Goal: Task Accomplishment & Management: Use online tool/utility

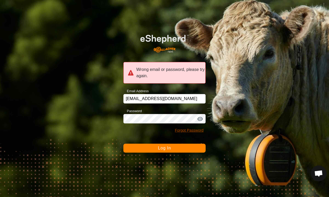
click at [193, 130] on link "Forgot Password" at bounding box center [189, 130] width 29 height 4
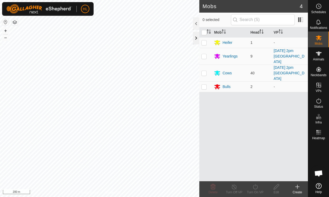
click at [196, 39] on div at bounding box center [196, 38] width 6 height 13
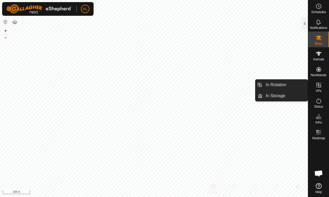
click at [320, 85] on icon at bounding box center [318, 85] width 5 height 5
click at [270, 85] on link "In Rotation" at bounding box center [284, 85] width 45 height 11
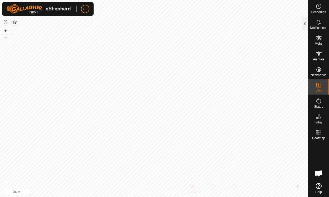
click at [306, 22] on div at bounding box center [304, 23] width 6 height 13
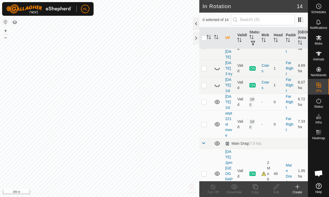
scroll to position [100, 0]
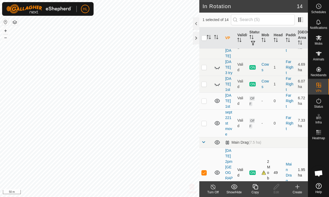
click at [203, 171] on p-checkbox at bounding box center [203, 173] width 5 height 4
checkbox input "false"
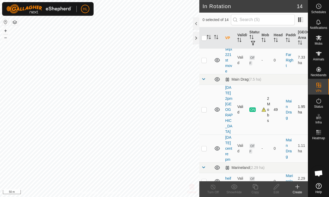
scroll to position [166, 0]
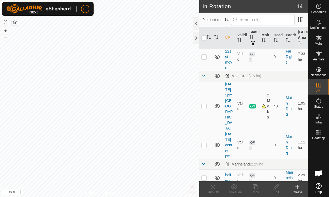
click at [204, 143] on p-checkbox at bounding box center [203, 145] width 5 height 4
checkbox input "true"
click at [277, 189] on icon at bounding box center [276, 187] width 7 height 6
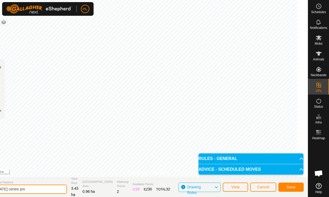
click at [20, 189] on input "[DATE] centre pm" at bounding box center [30, 189] width 74 height 9
click at [33, 190] on input "[DATE] centre pm" at bounding box center [30, 189] width 74 height 9
type input "[DATE] centre am"
drag, startPoint x: 292, startPoint y: 186, endPoint x: 290, endPoint y: 188, distance: 3.1
click at [290, 188] on span "Save" at bounding box center [290, 187] width 9 height 4
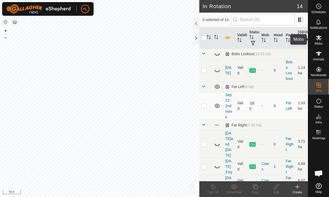
click at [318, 43] on span "Mobs" at bounding box center [318, 43] width 8 height 3
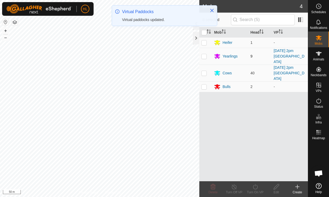
click at [203, 54] on p-checkbox at bounding box center [203, 56] width 5 height 4
checkbox input "true"
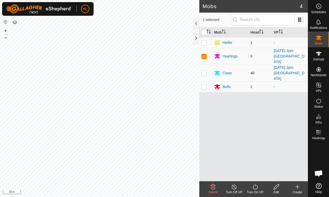
click at [205, 71] on p-checkbox at bounding box center [203, 73] width 5 height 4
checkbox input "true"
drag, startPoint x: 256, startPoint y: 186, endPoint x: 255, endPoint y: 189, distance: 2.8
click at [255, 189] on icon at bounding box center [255, 187] width 7 height 6
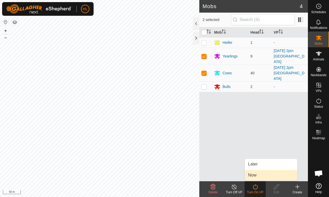
click at [253, 174] on link "Now" at bounding box center [271, 175] width 52 height 11
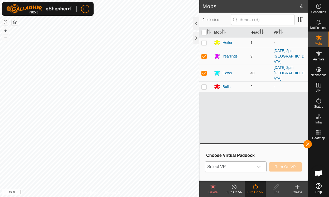
click at [259, 166] on icon "dropdown trigger" at bounding box center [258, 167] width 4 height 4
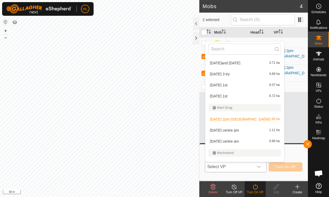
scroll to position [60, 0]
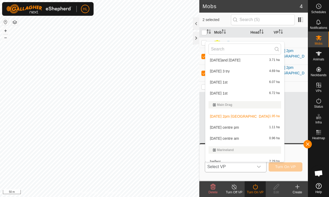
click at [220, 140] on li "[DATE] centre am 0.96 ha" at bounding box center [244, 138] width 79 height 11
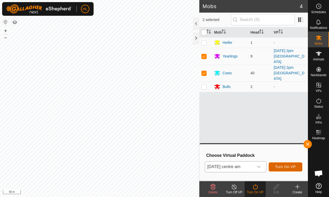
click at [292, 167] on span "Turn On VP" at bounding box center [285, 167] width 21 height 4
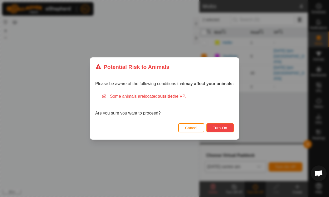
click at [221, 127] on span "Turn On" at bounding box center [220, 128] width 14 height 4
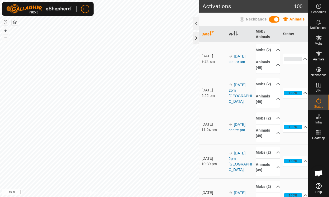
click at [194, 42] on div at bounding box center [196, 38] width 6 height 13
